Goal: Task Accomplishment & Management: Complete application form

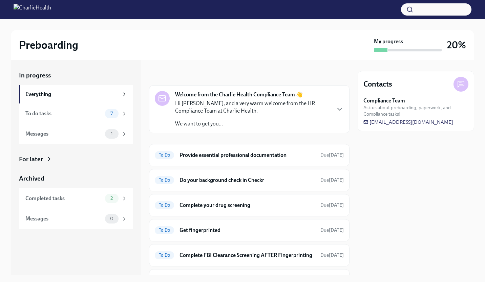
click at [238, 74] on div "In progress" at bounding box center [249, 75] width 200 height 9
click at [252, 179] on h6 "Do your background check in Checkr" at bounding box center [246, 180] width 135 height 7
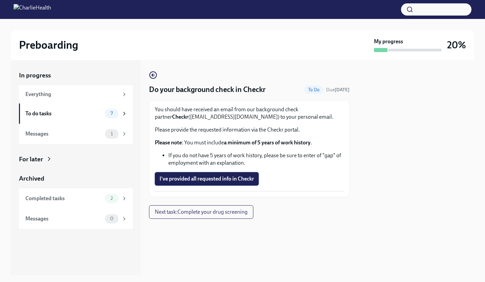
click at [213, 181] on span "I've provided all requested info in Checkr" at bounding box center [206, 179] width 94 height 7
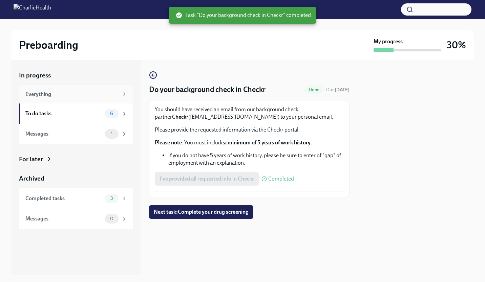
click at [83, 96] on div "Everything" at bounding box center [71, 94] width 93 height 7
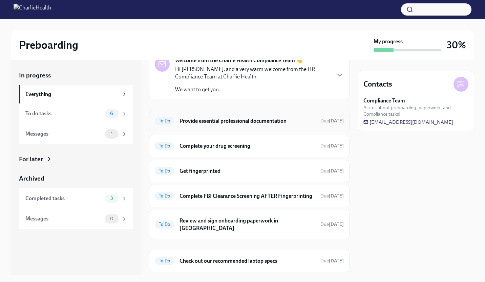
scroll to position [34, 0]
click at [247, 119] on h6 "Provide essential professional documentation" at bounding box center [246, 121] width 135 height 7
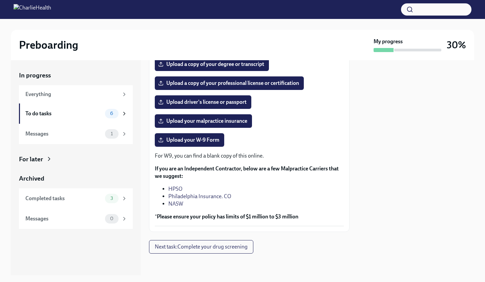
scroll to position [137, 0]
click at [223, 121] on span "Upload your malpractice insurance" at bounding box center [203, 121] width 88 height 7
click at [0, 0] on input "Upload your malpractice insurance" at bounding box center [0, 0] width 0 height 0
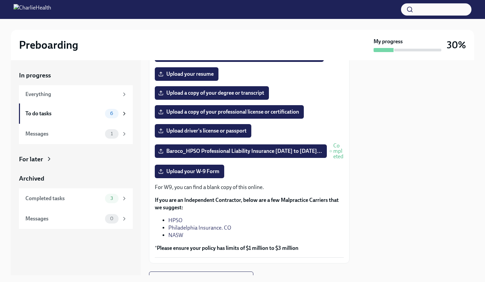
scroll to position [98, 0]
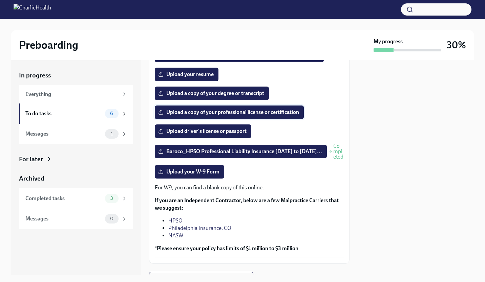
click at [252, 116] on span "Upload a copy of your professional license or certification" at bounding box center [229, 112] width 140 height 7
click at [0, 0] on input "Upload a copy of your professional license or certification" at bounding box center [0, 0] width 0 height 0
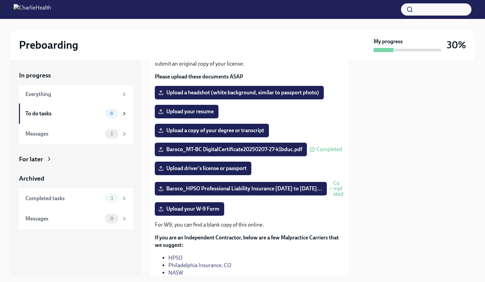
scroll to position [60, 0]
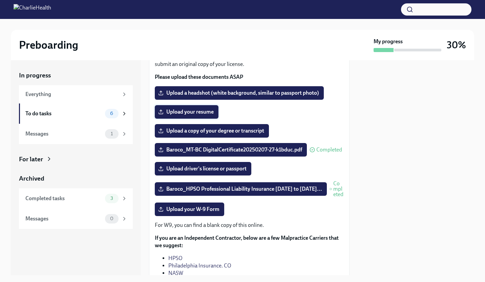
click at [204, 115] on span "Upload your resume" at bounding box center [186, 112] width 54 height 7
click at [0, 0] on input "Upload your resume" at bounding box center [0, 0] width 0 height 0
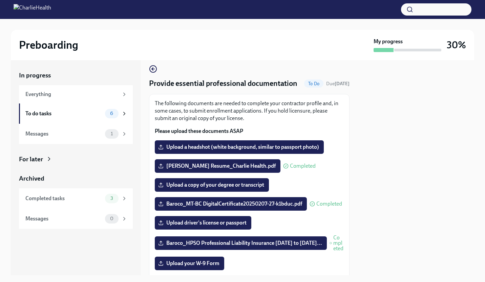
scroll to position [0, 0]
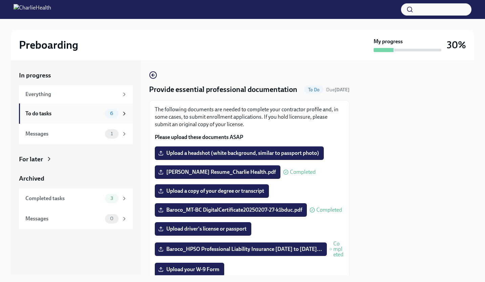
click at [77, 117] on div "To do tasks" at bounding box center [63, 113] width 77 height 7
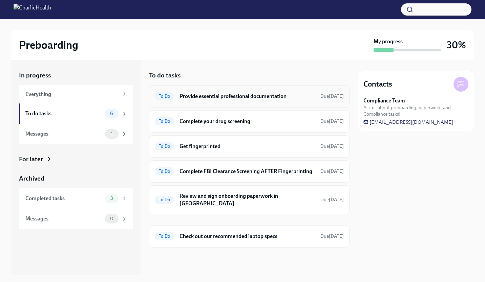
click at [237, 97] on h6 "Provide essential professional documentation" at bounding box center [246, 96] width 135 height 7
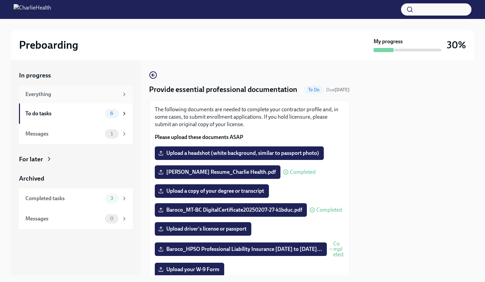
click at [59, 93] on div "Everything" at bounding box center [71, 94] width 93 height 7
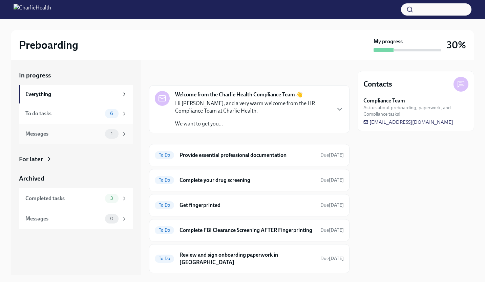
click at [89, 126] on div "Messages 1" at bounding box center [76, 134] width 114 height 20
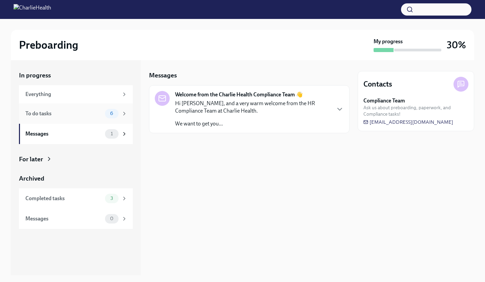
click at [90, 113] on div "To do tasks" at bounding box center [63, 113] width 77 height 7
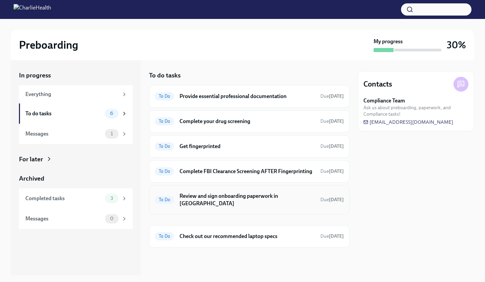
click at [254, 213] on div "To Do Review and sign onboarding paperwork in UKG Due in 7 days" at bounding box center [249, 200] width 200 height 29
click at [251, 206] on h6 "Review and sign onboarding paperwork in [GEOGRAPHIC_DATA]" at bounding box center [246, 200] width 135 height 15
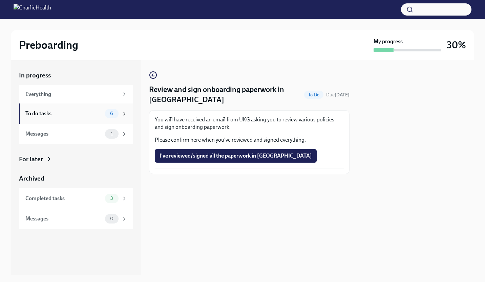
click at [111, 114] on span "6" at bounding box center [111, 113] width 11 height 5
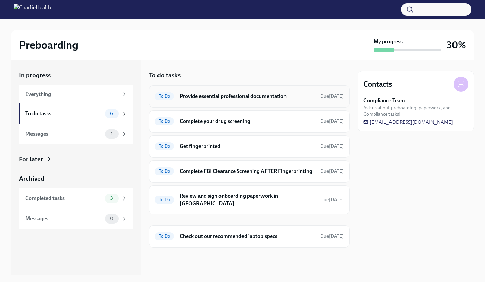
click at [241, 103] on div "To Do Provide essential professional documentation Due in 3 days" at bounding box center [249, 96] width 200 height 22
click at [228, 95] on h6 "Provide essential professional documentation" at bounding box center [246, 96] width 135 height 7
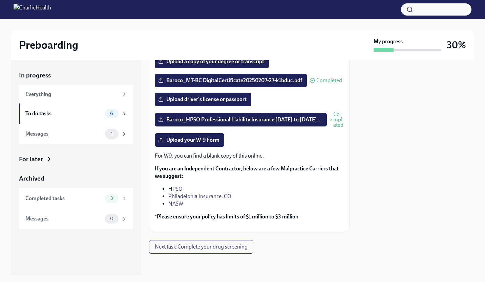
scroll to position [137, 0]
click at [193, 140] on span "Upload your W-9 Form" at bounding box center [189, 140] width 60 height 7
click at [0, 0] on input "Upload your W-9 Form" at bounding box center [0, 0] width 0 height 0
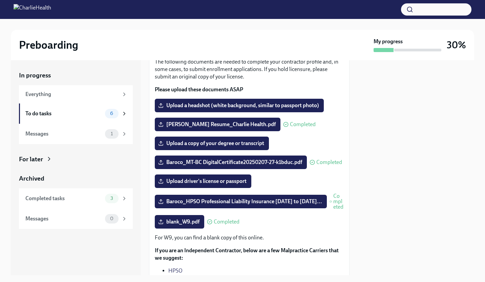
scroll to position [47, 0]
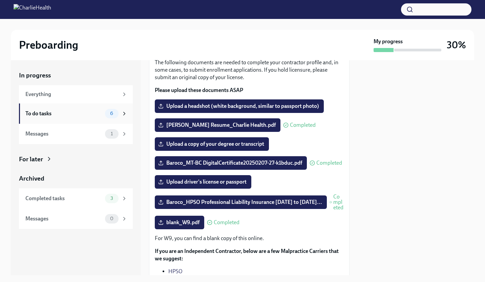
click at [101, 114] on div "To do tasks" at bounding box center [63, 113] width 77 height 7
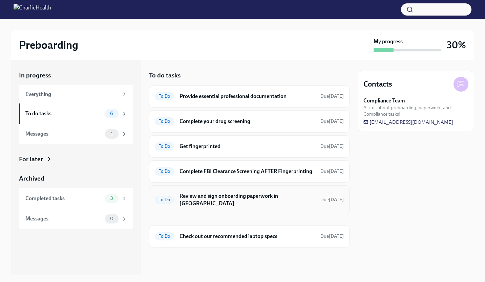
click at [230, 200] on h6 "Review and sign onboarding paperwork in [GEOGRAPHIC_DATA]" at bounding box center [246, 200] width 135 height 15
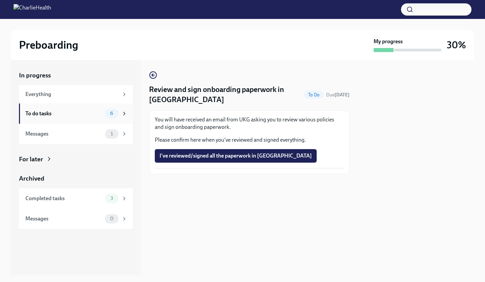
click at [118, 113] on div "6" at bounding box center [112, 113] width 14 height 9
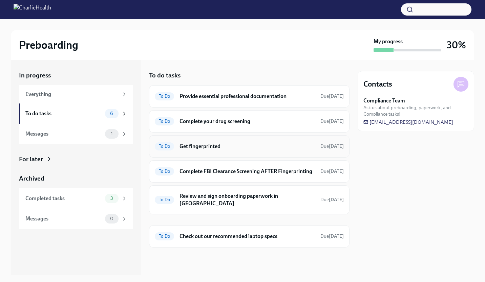
click at [196, 146] on h6 "Get fingerprinted" at bounding box center [246, 146] width 135 height 7
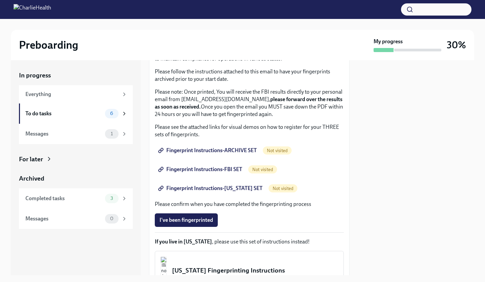
scroll to position [58, 0]
click at [204, 152] on span "Fingerprint Instructions-ARCHIVE SET" at bounding box center [207, 151] width 97 height 7
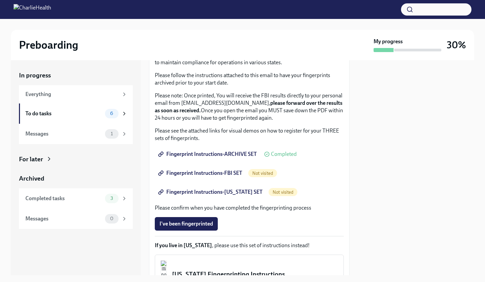
scroll to position [56, 0]
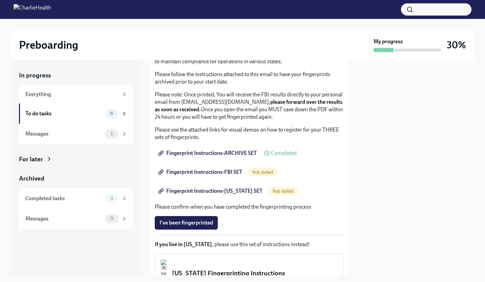
click at [217, 172] on span "Fingerprint Instructions-FBI SET" at bounding box center [200, 172] width 83 height 7
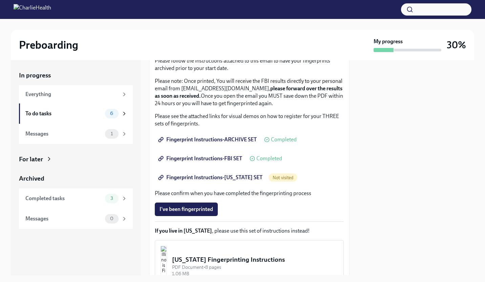
scroll to position [69, 0]
click at [223, 177] on span "Fingerprint Instructions-FLORIDA SET" at bounding box center [210, 177] width 103 height 7
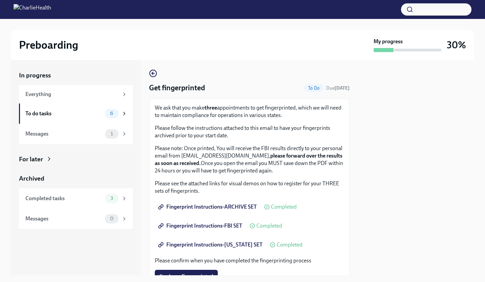
scroll to position [0, 0]
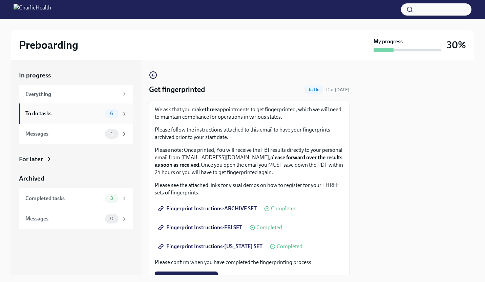
click at [110, 112] on span "6" at bounding box center [111, 113] width 11 height 5
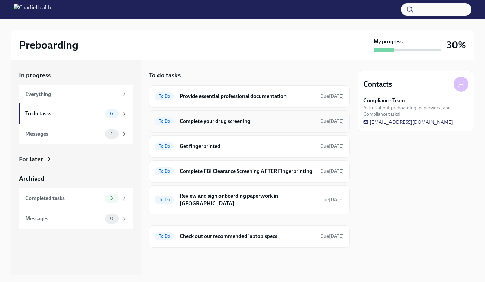
click at [212, 119] on h6 "Complete your drug screening" at bounding box center [246, 121] width 135 height 7
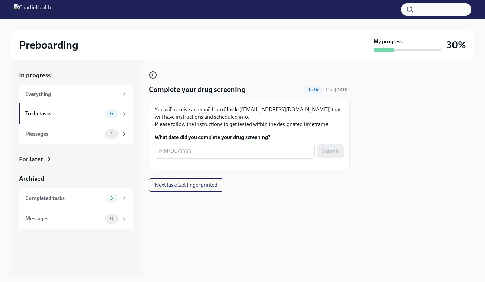
click at [154, 78] on icon "button" at bounding box center [153, 75] width 8 height 8
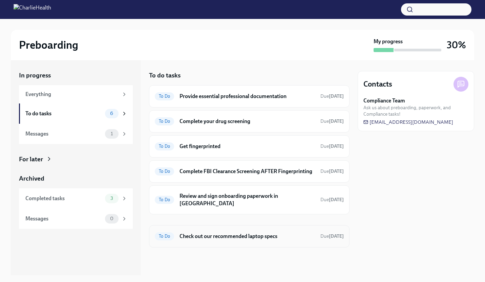
click at [204, 230] on div "To Do Check out our recommended laptop specs Due in 4 days" at bounding box center [249, 237] width 200 height 22
click at [206, 239] on h6 "Check out our recommended laptop specs" at bounding box center [246, 236] width 135 height 7
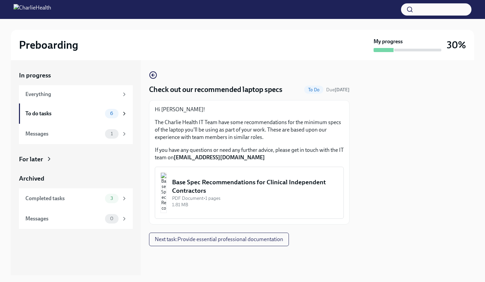
click at [218, 183] on div "Base Spec Recommendations for Clinical Independent Contractors" at bounding box center [255, 186] width 166 height 17
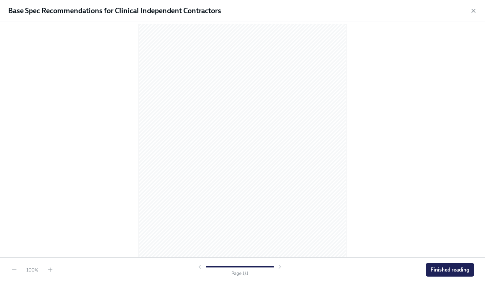
scroll to position [8, 0]
click at [434, 269] on span "Finished reading" at bounding box center [449, 270] width 39 height 7
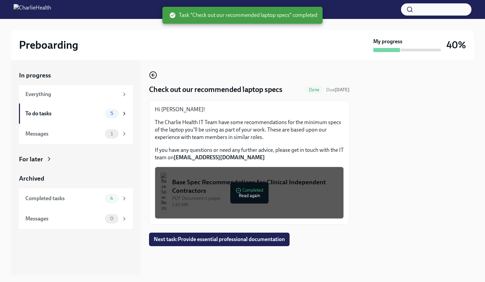
click at [153, 75] on icon "button" at bounding box center [153, 75] width 3 height 0
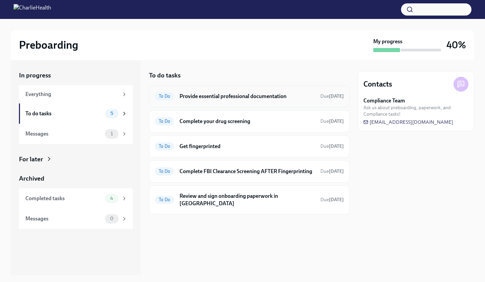
click at [224, 98] on h6 "Provide essential professional documentation" at bounding box center [246, 96] width 135 height 7
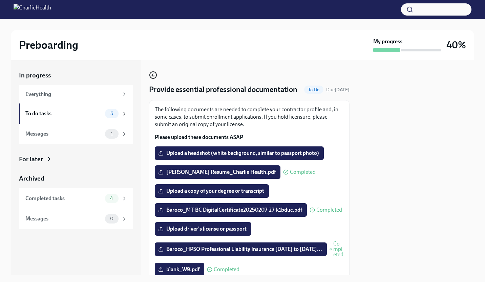
click at [152, 76] on icon "button" at bounding box center [152, 75] width 1 height 3
